Goal: Book appointment/travel/reservation

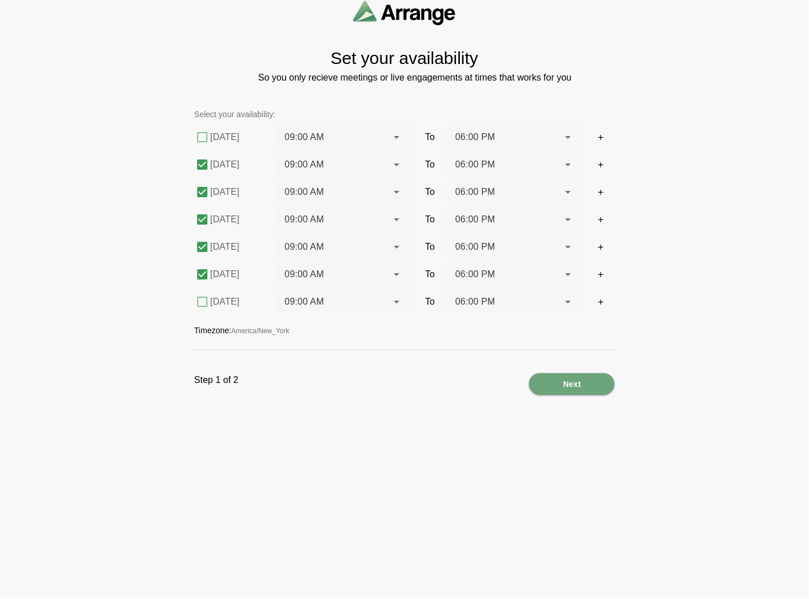
click at [392, 162] on icon at bounding box center [397, 165] width 14 height 14
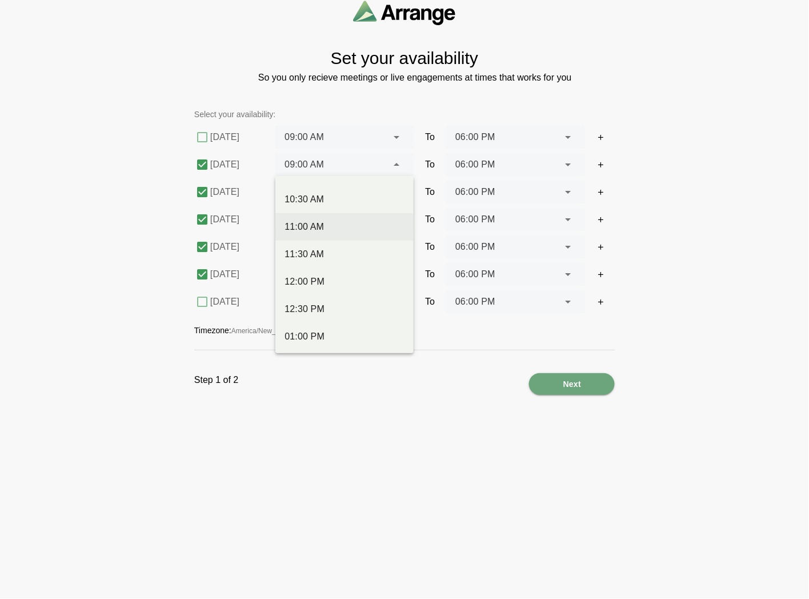
scroll to position [254, 0]
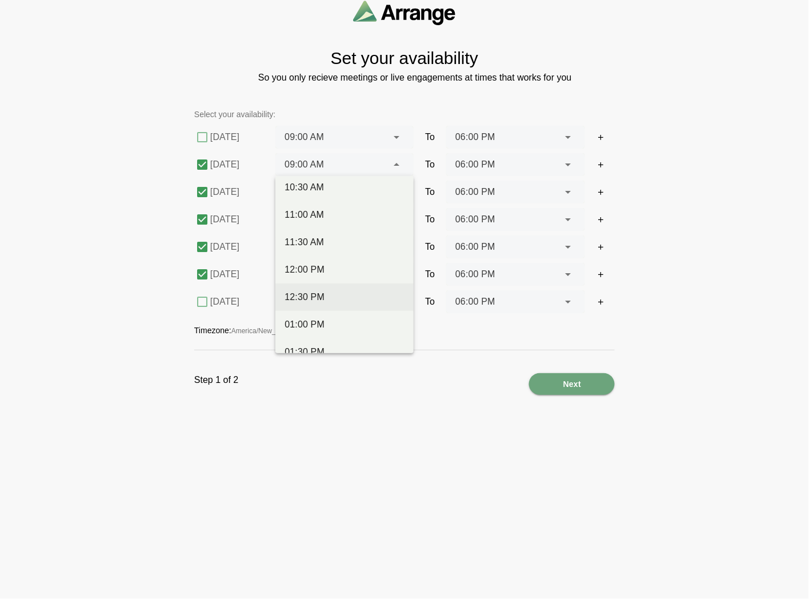
click at [315, 292] on div "12:30 PM" at bounding box center [344, 297] width 120 height 14
type input "********"
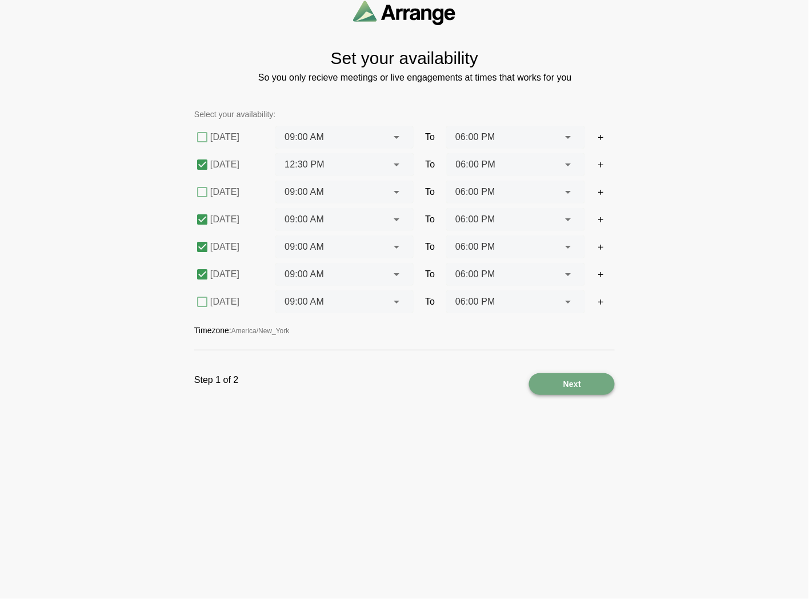
click at [568, 379] on span "Next" at bounding box center [572, 384] width 19 height 22
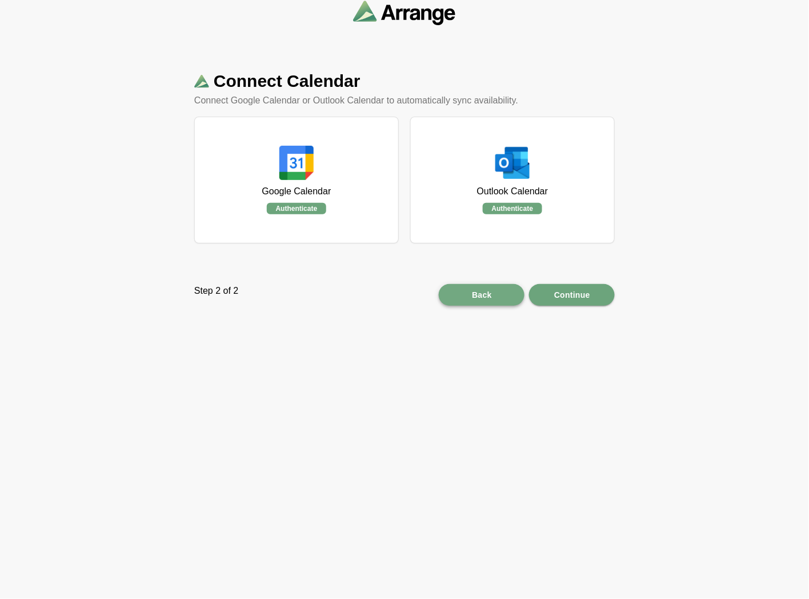
click at [459, 294] on div "Back" at bounding box center [482, 295] width 86 height 22
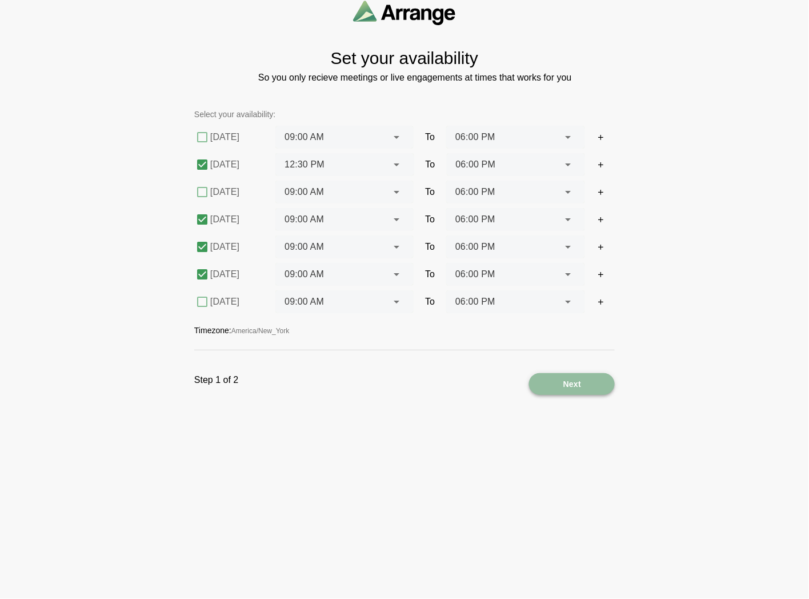
click at [584, 391] on div "Next" at bounding box center [572, 384] width 86 height 22
